Goal: Information Seeking & Learning: Learn about a topic

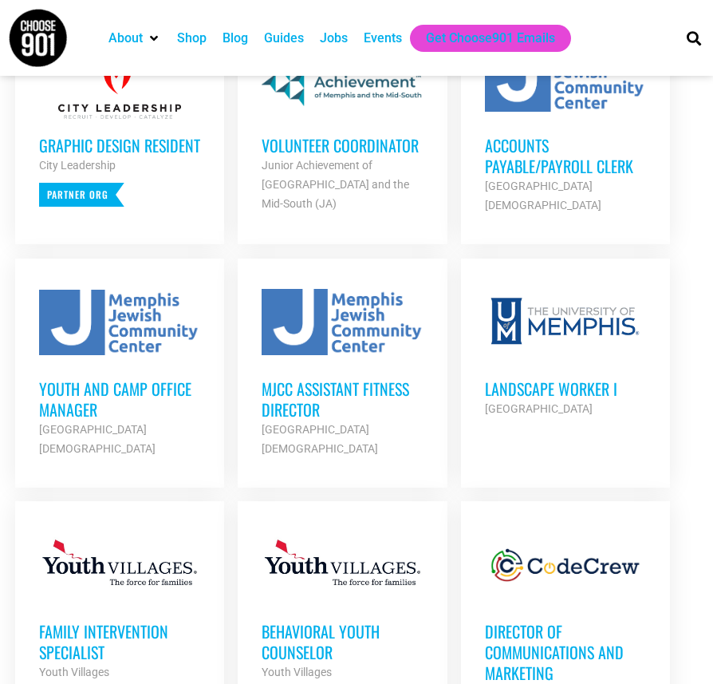
scroll to position [729, 0]
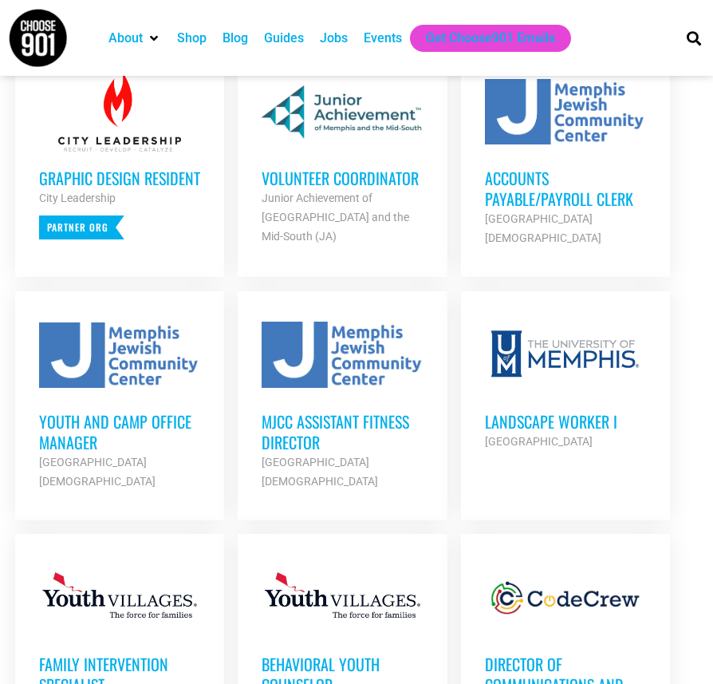
click at [408, 188] on h3 "Volunteer Coordinator" at bounding box center [342, 178] width 161 height 21
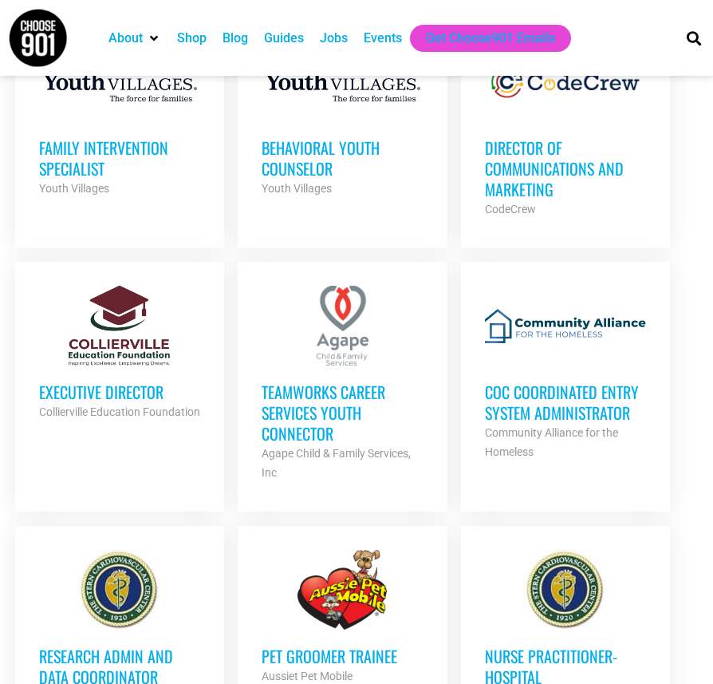
scroll to position [1374, 0]
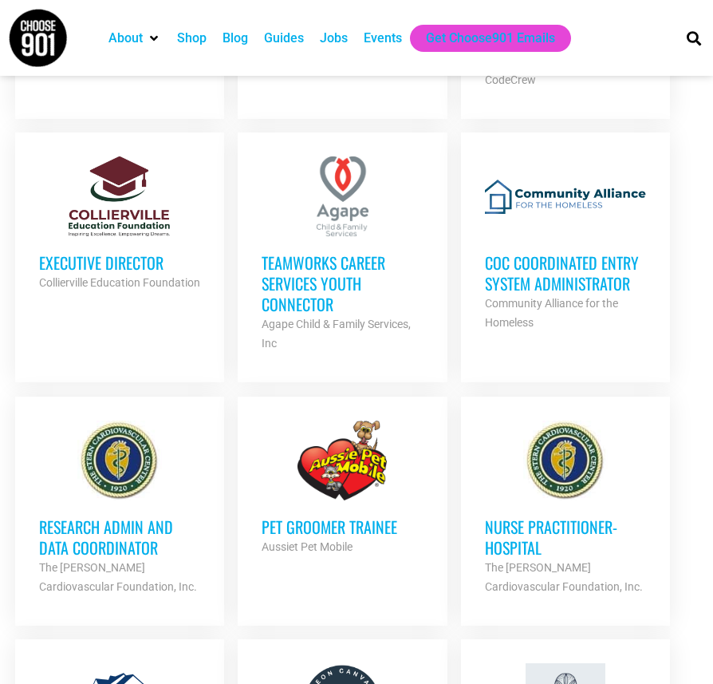
click at [143, 273] on h3 "Executive Director" at bounding box center [119, 262] width 161 height 21
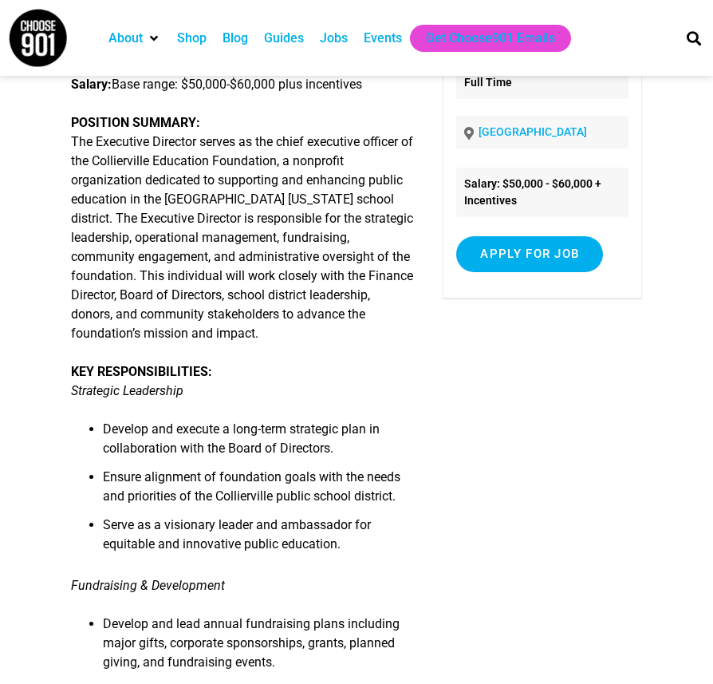
scroll to position [42, 0]
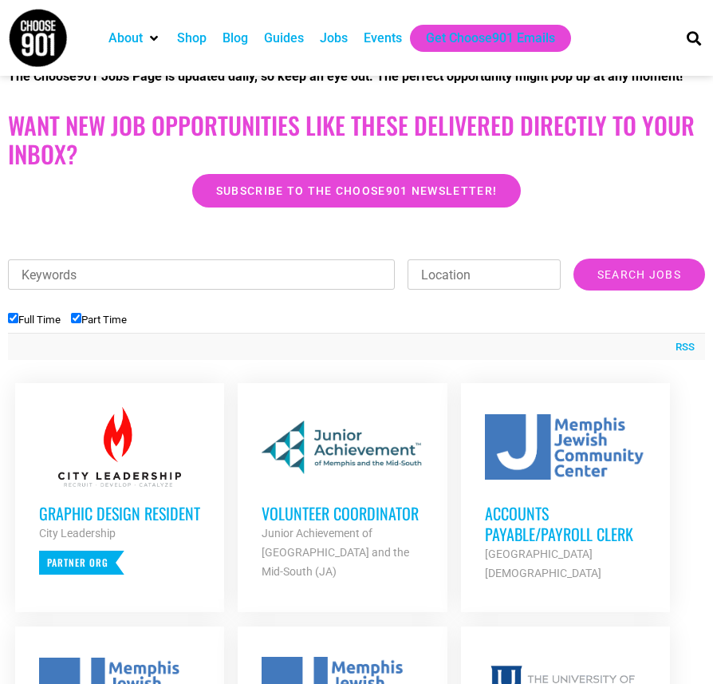
scroll to position [29, 0]
